Goal: Task Accomplishment & Management: Complete application form

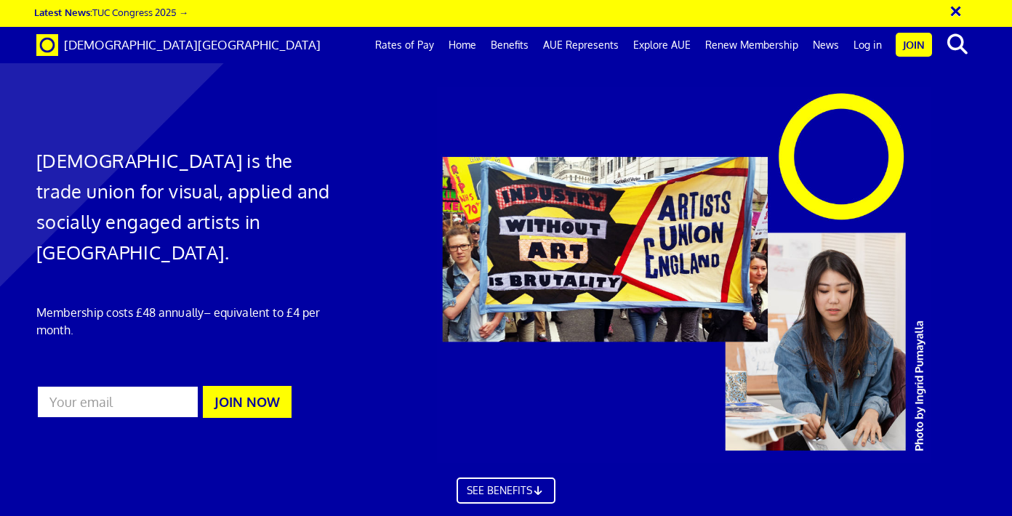
scroll to position [0, 7]
click at [873, 44] on link "Log in" at bounding box center [868, 45] width 43 height 36
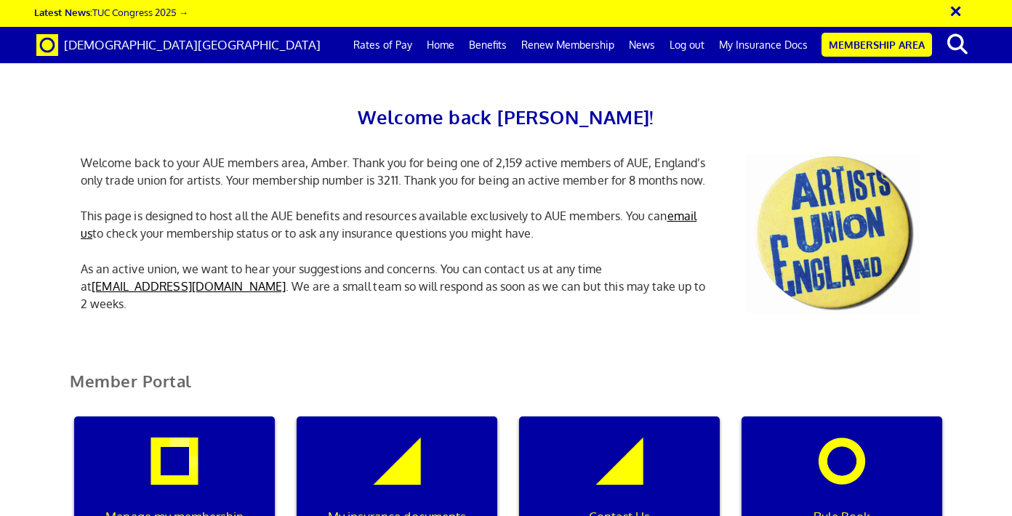
scroll to position [218, 0]
click at [492, 45] on link "Benefits" at bounding box center [488, 45] width 52 height 36
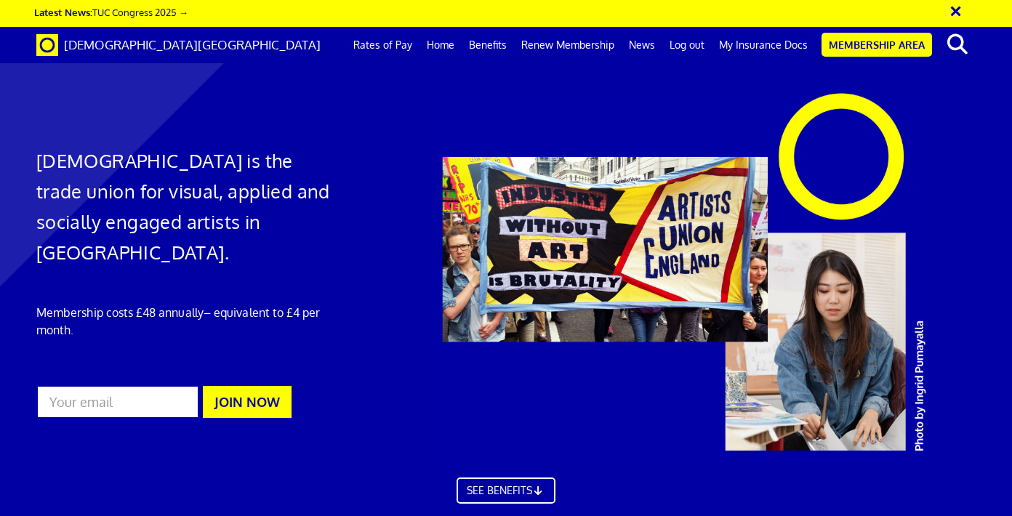
scroll to position [841, 0]
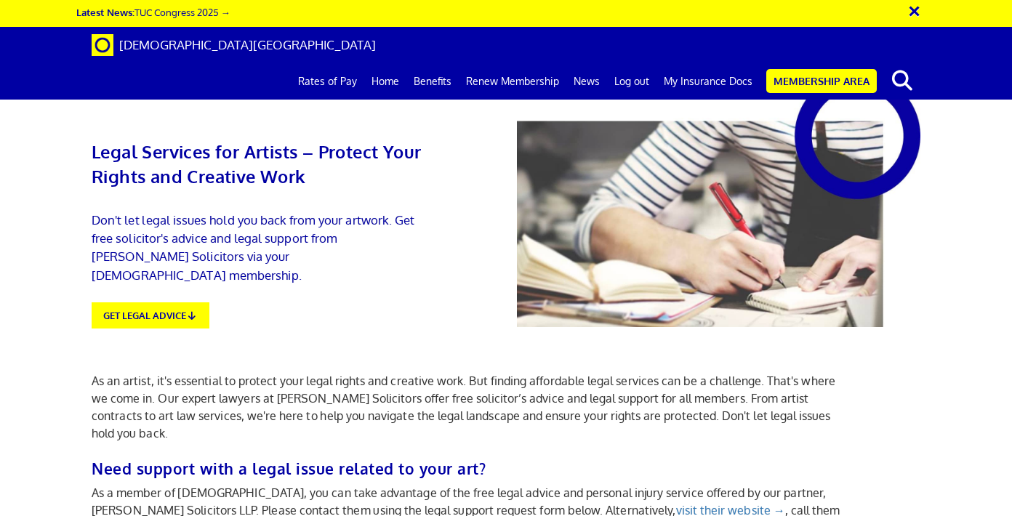
scroll to position [0, 7]
click at [142, 300] on link "GET LEGAL ADVICE" at bounding box center [150, 314] width 129 height 29
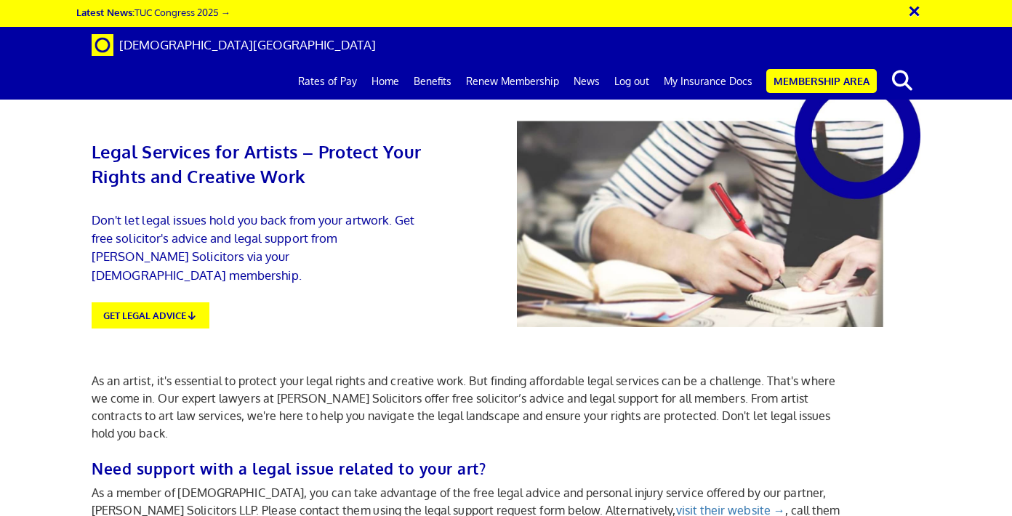
scroll to position [20, 0]
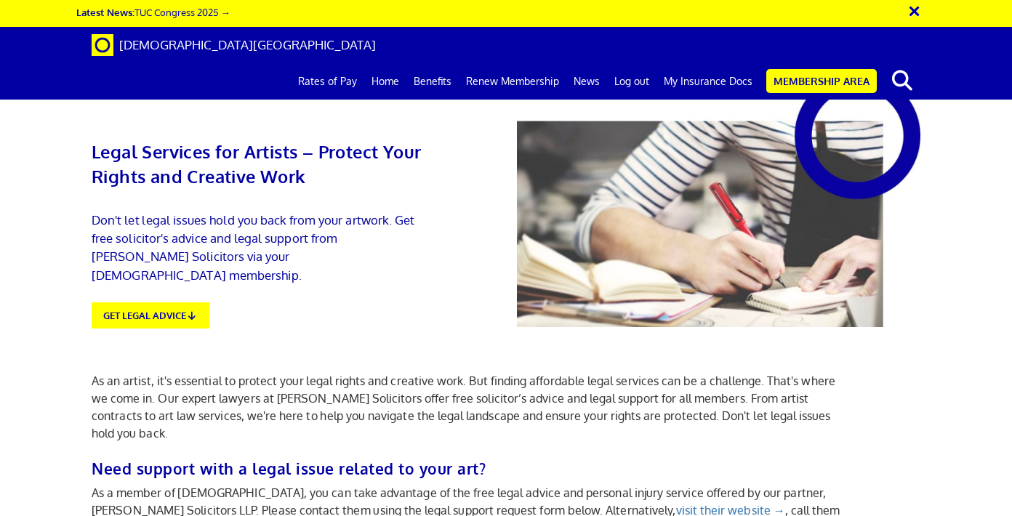
type textarea "Hi there. The company I rent a studio from (Second Floor Studios) are charging …"
